Goal: Navigation & Orientation: Find specific page/section

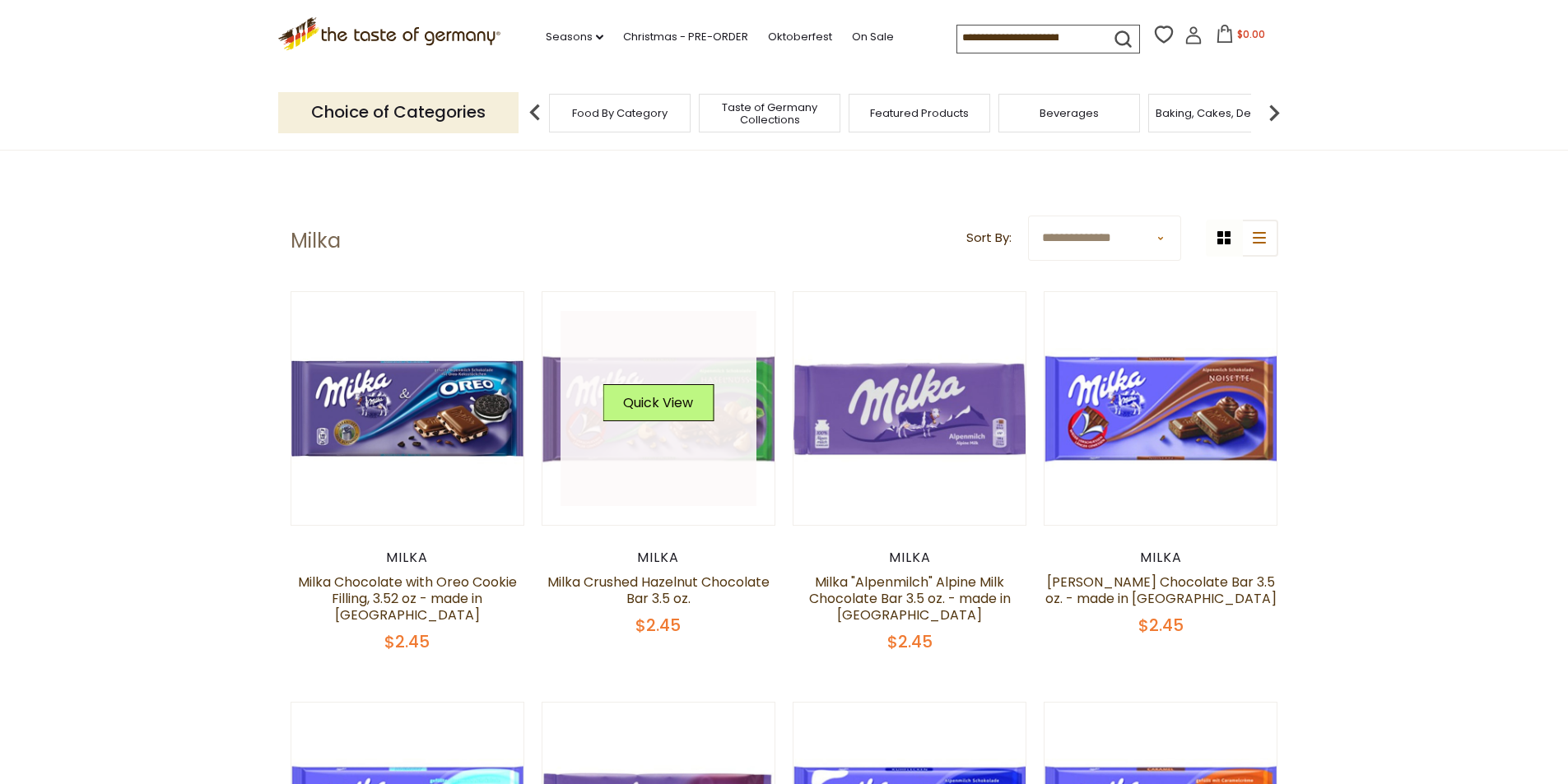
click at [776, 404] on figure "Quick View" at bounding box center [659, 408] width 235 height 234
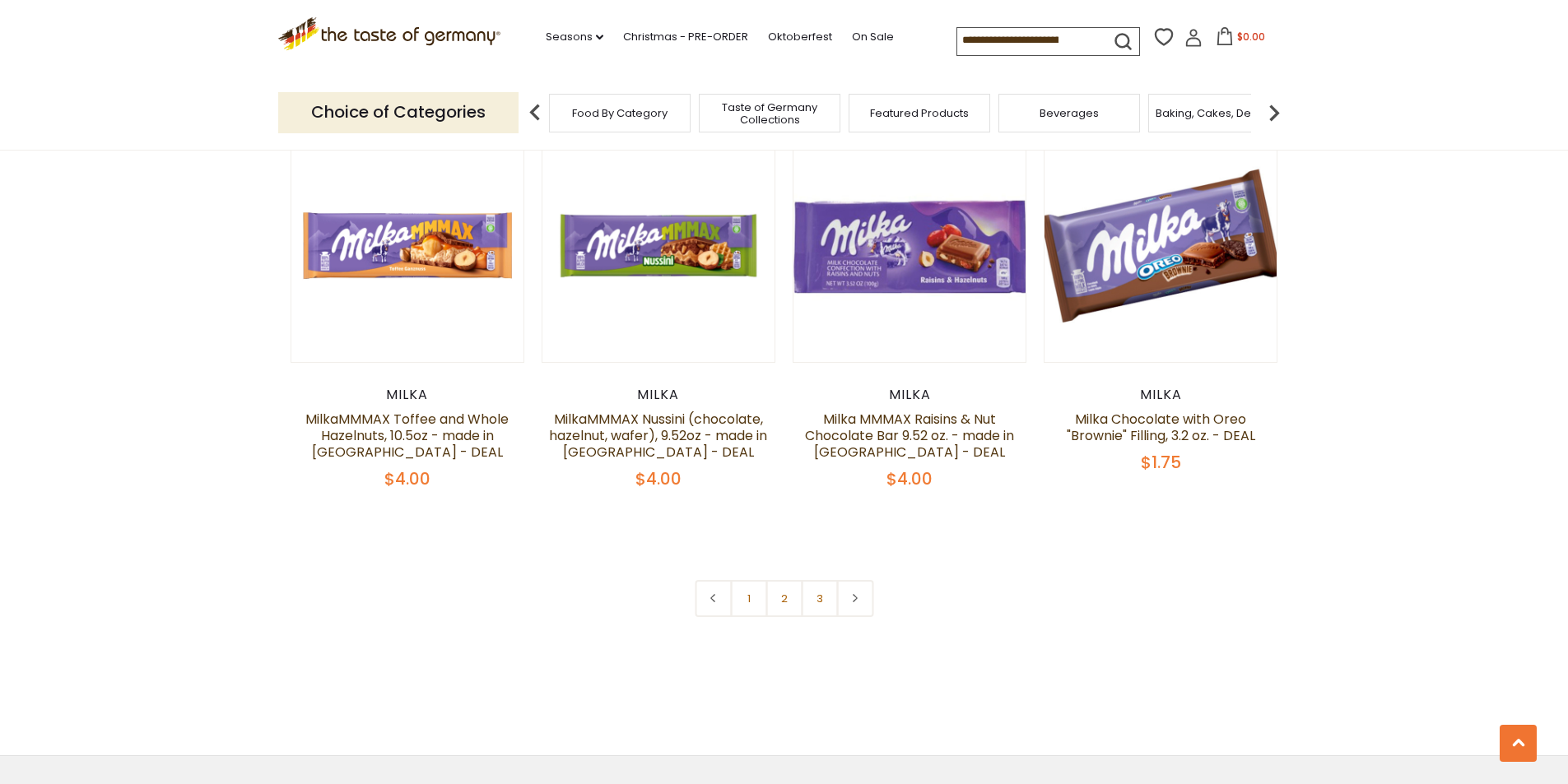
scroll to position [3454, 0]
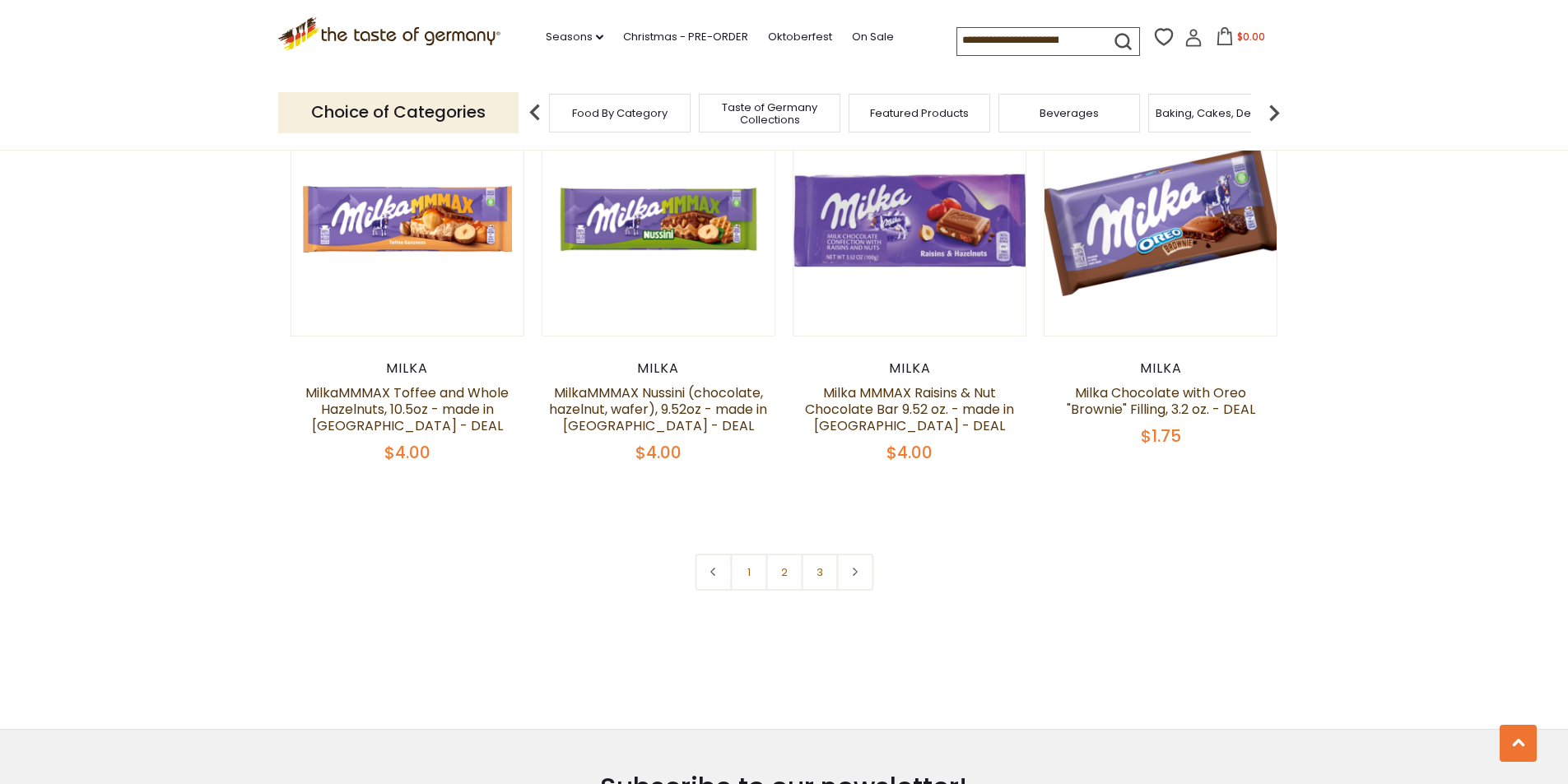
click at [848, 576] on link at bounding box center [854, 572] width 37 height 37
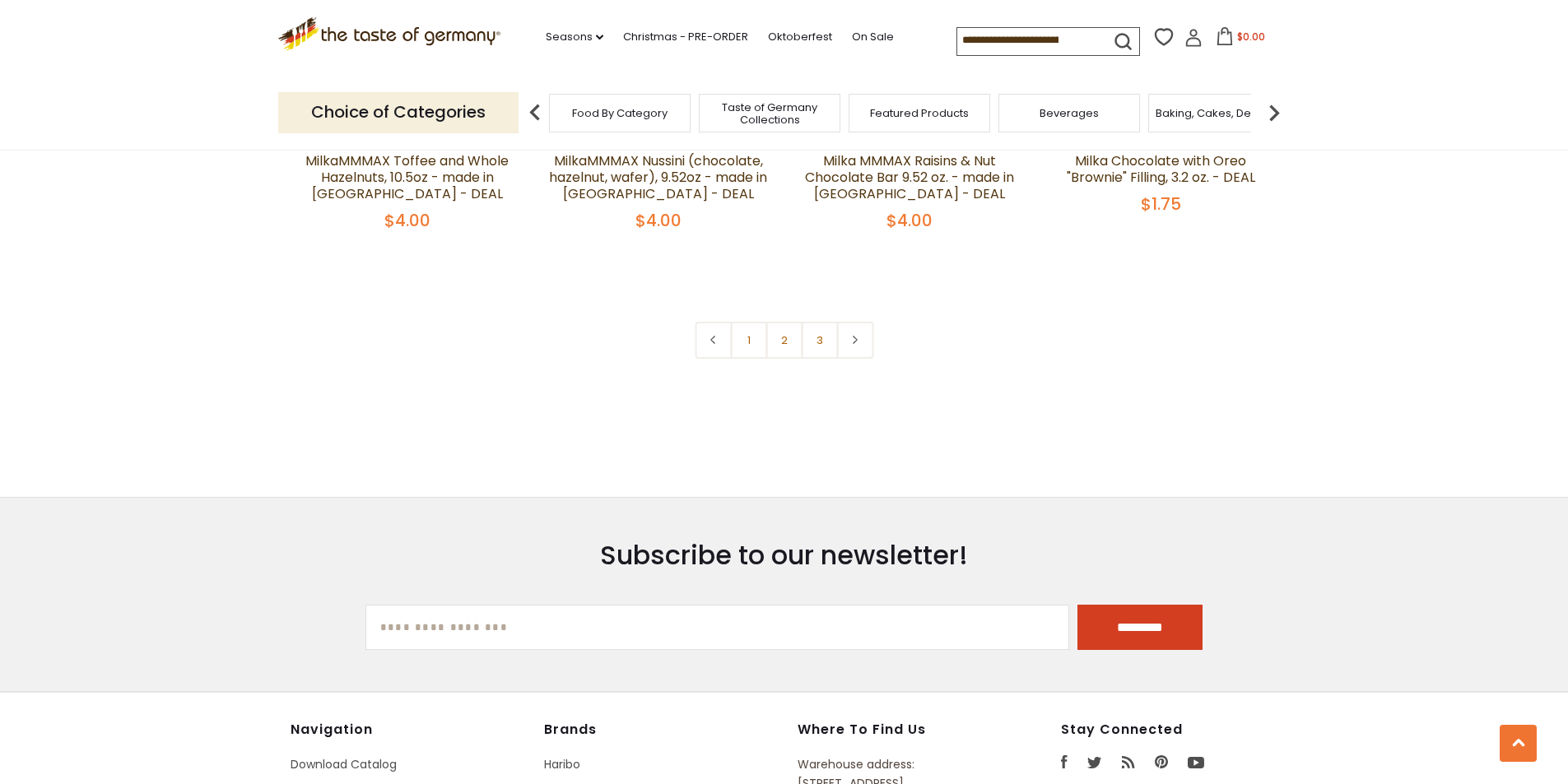
scroll to position [3701, 0]
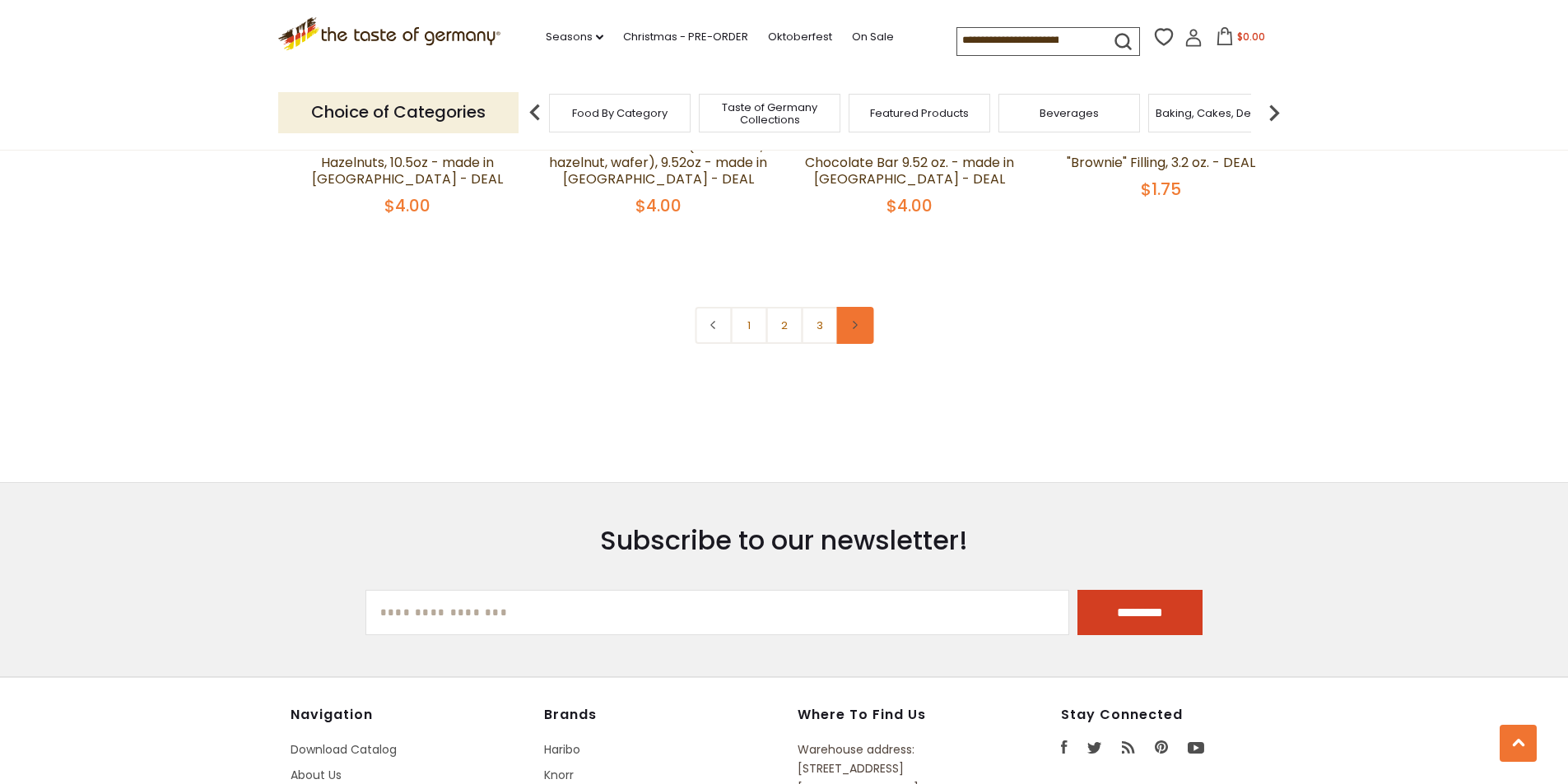
click at [860, 331] on link at bounding box center [854, 325] width 37 height 37
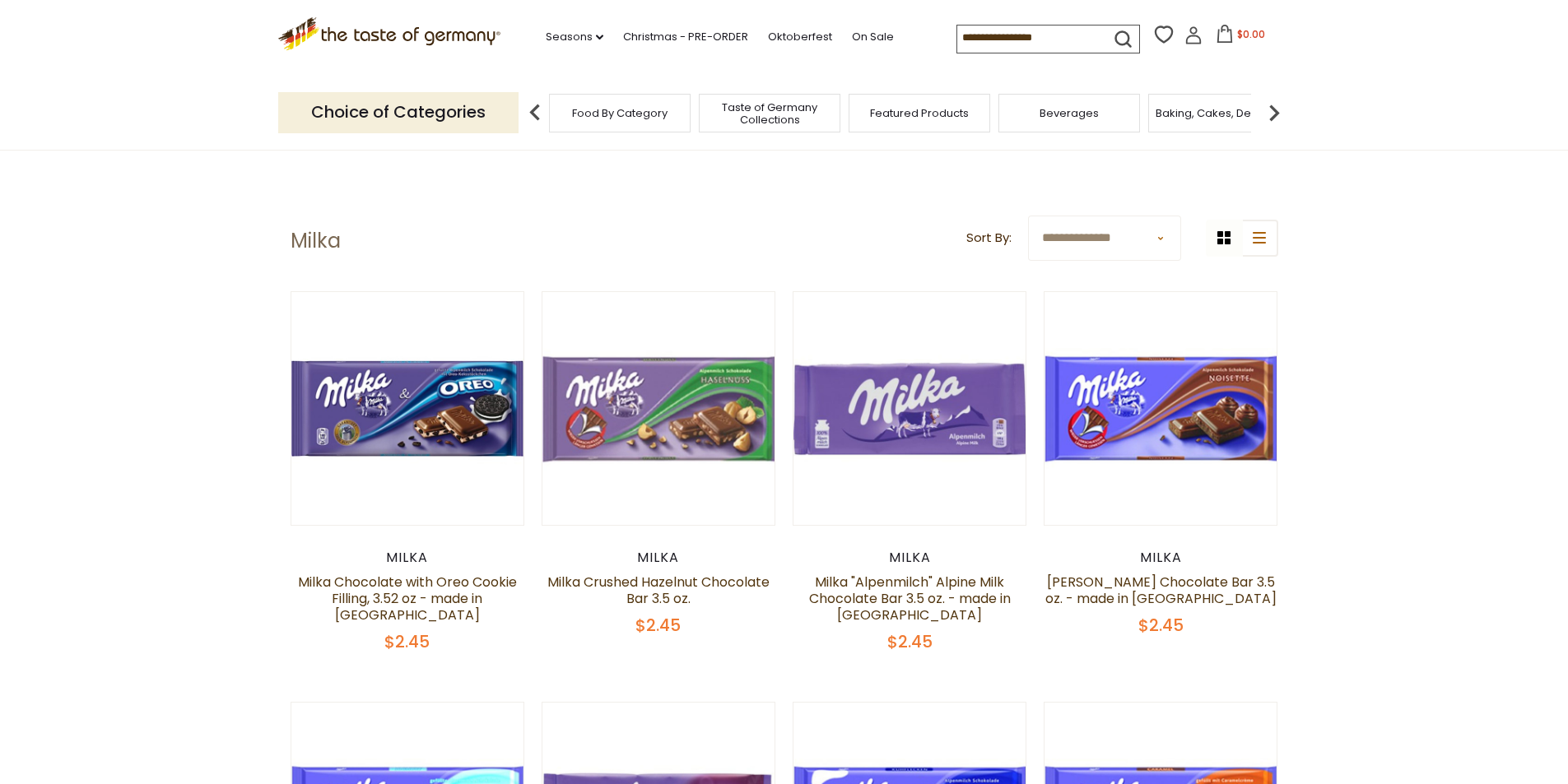
click at [1055, 249] on select "**********" at bounding box center [1104, 237] width 153 height 45
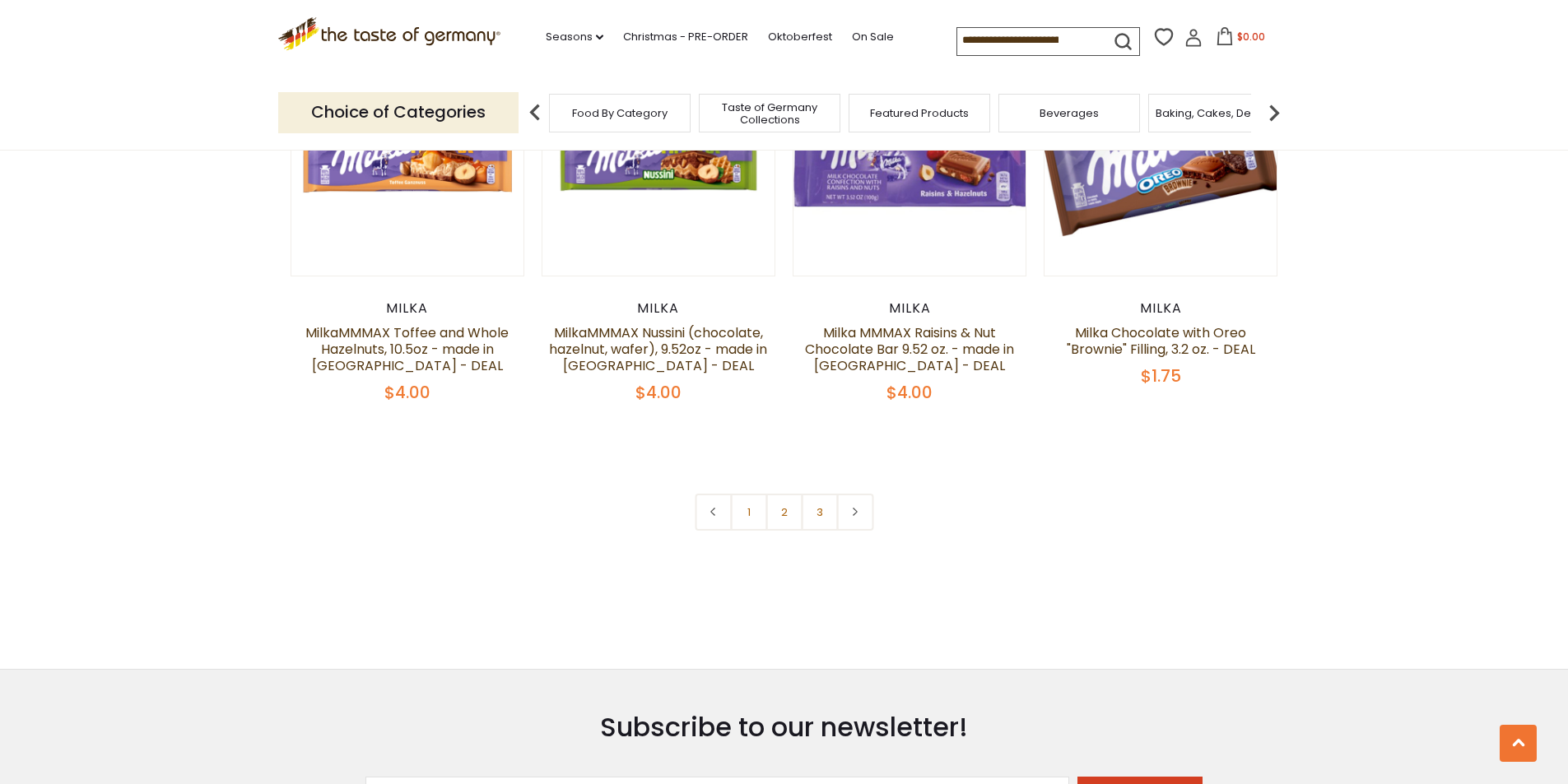
scroll to position [3536, 0]
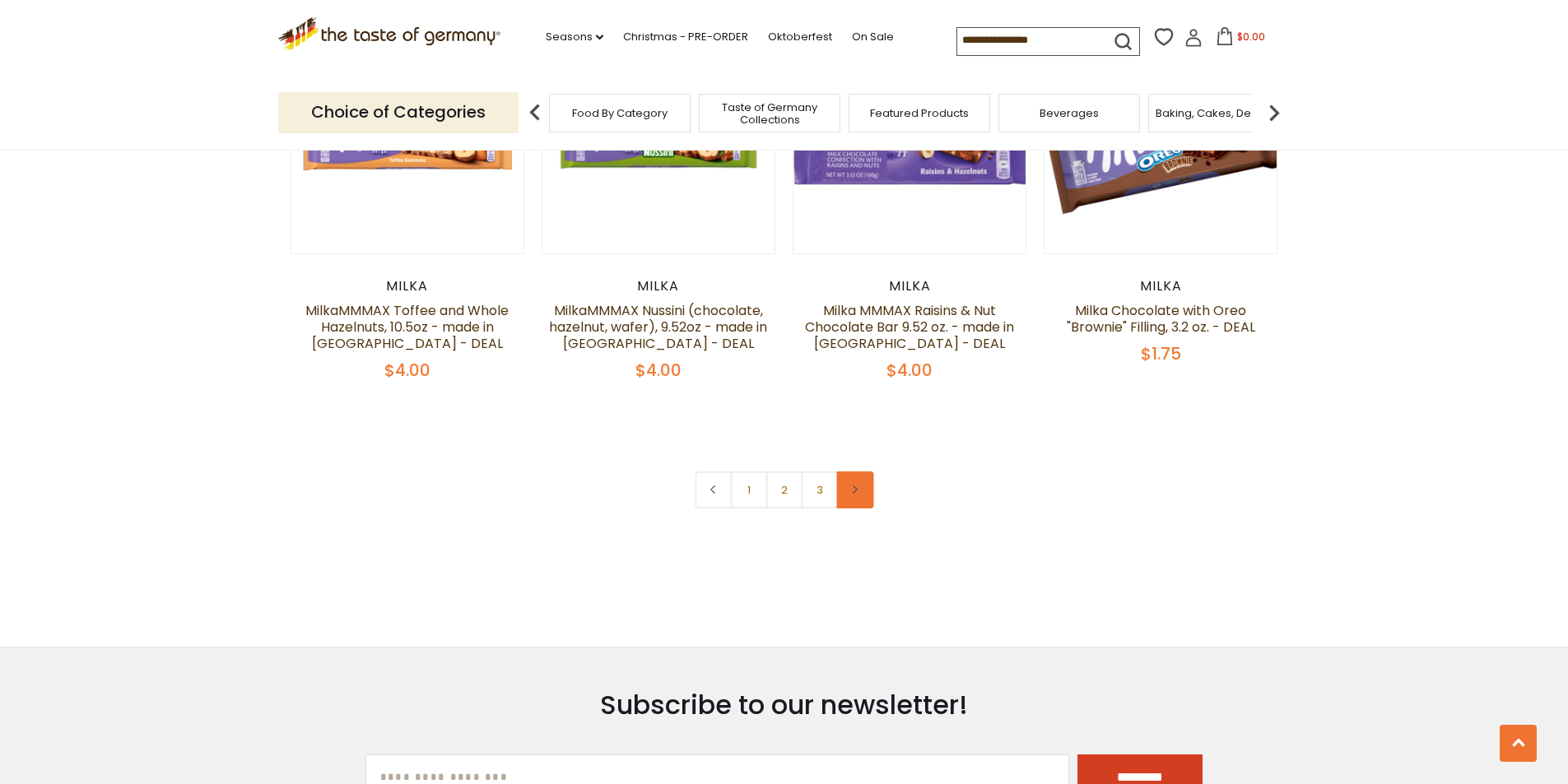
click at [867, 479] on link at bounding box center [854, 489] width 37 height 37
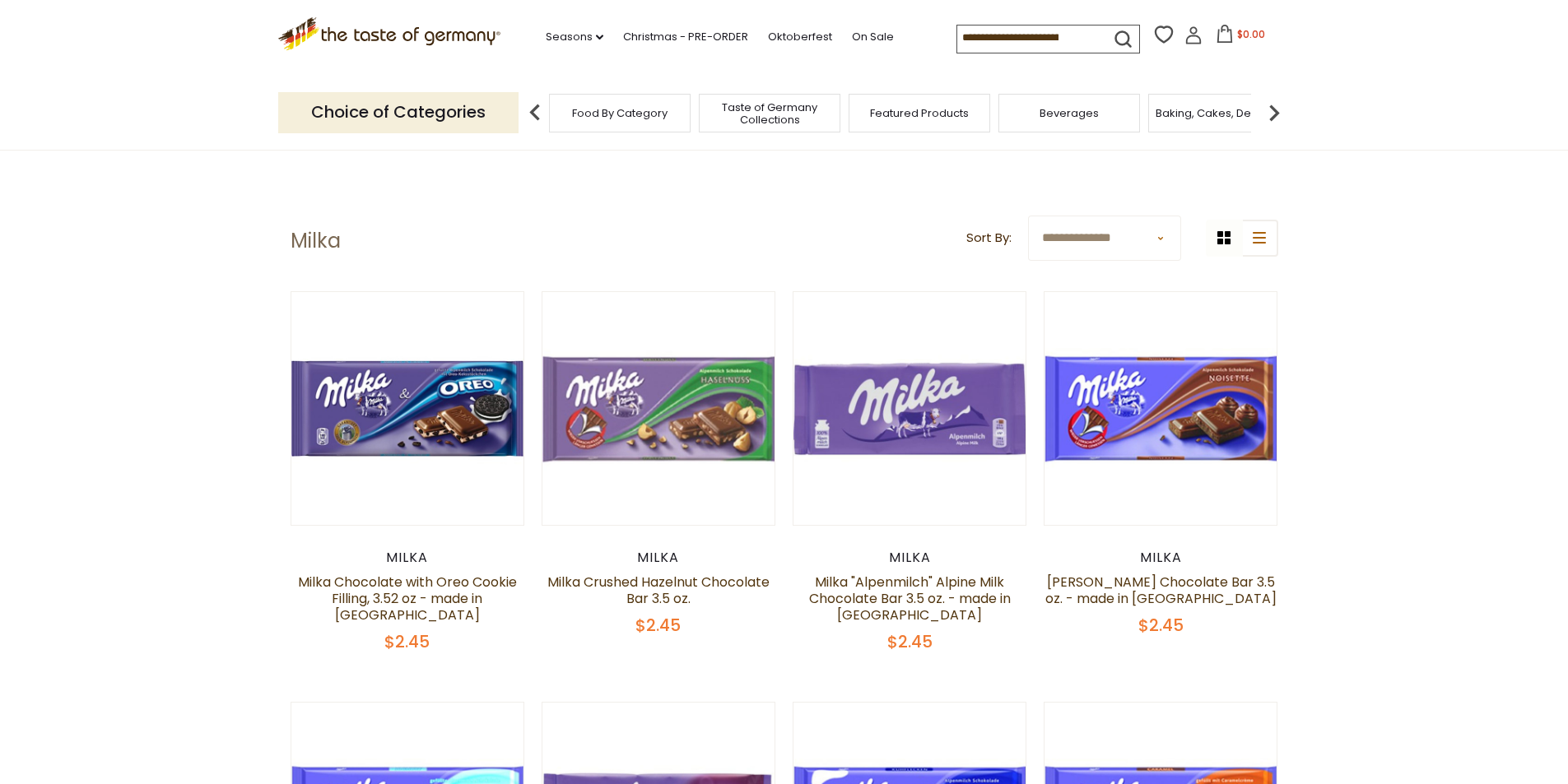
scroll to position [3454, 0]
